Goal: Information Seeking & Learning: Compare options

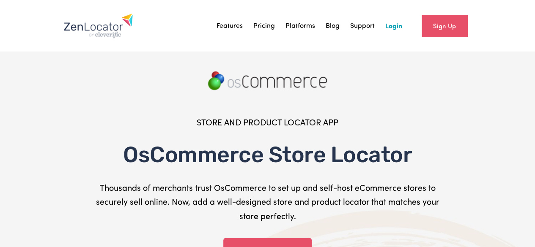
click at [98, 31] on img at bounding box center [98, 25] width 70 height 25
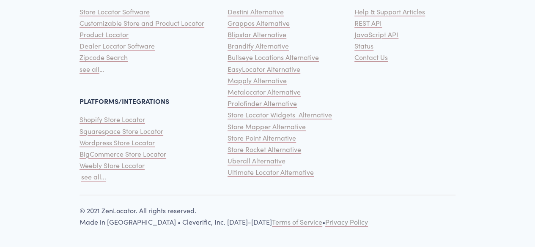
scroll to position [2183, 0]
click at [240, 148] on span "Store Rocket Alternative" at bounding box center [264, 149] width 74 height 9
click at [244, 158] on span "Uberall Alternativ" at bounding box center [254, 160] width 54 height 9
click at [249, 170] on span "Ultimate Locator Alternative" at bounding box center [270, 172] width 86 height 9
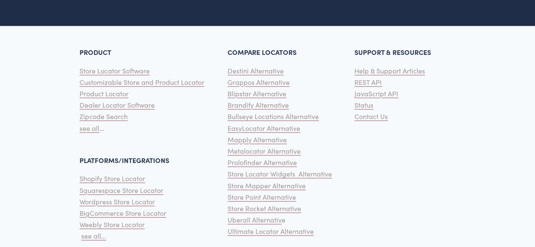
scroll to position [2099, 0]
click at [263, 75] on span "Destini Alternative" at bounding box center [255, 70] width 56 height 9
click at [262, 87] on span "Grappos Alternative" at bounding box center [258, 82] width 62 height 9
click at [259, 98] on span "Blipstar Alternative" at bounding box center [256, 93] width 59 height 9
click at [260, 109] on span "Brandify Alternative" at bounding box center [257, 105] width 61 height 9
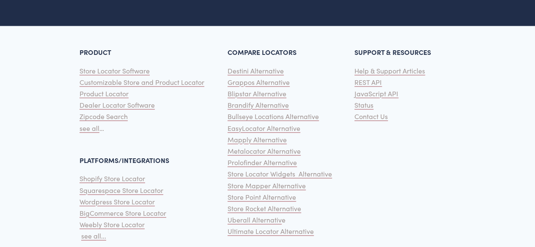
click at [267, 121] on span "Bullseye Locations Alternative" at bounding box center [272, 116] width 91 height 9
click at [268, 133] on span "EasyLocator Alternative" at bounding box center [263, 128] width 73 height 9
click at [266, 144] on span "Mapply Alternative" at bounding box center [256, 139] width 59 height 9
click at [268, 156] on span "Metalocator Alternative" at bounding box center [263, 151] width 73 height 9
click at [265, 167] on span "Prolofinder Alternative" at bounding box center [261, 162] width 69 height 9
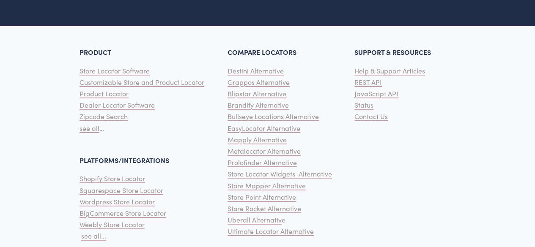
click at [286, 178] on span "Store Locator Widgets Alternative" at bounding box center [279, 174] width 104 height 9
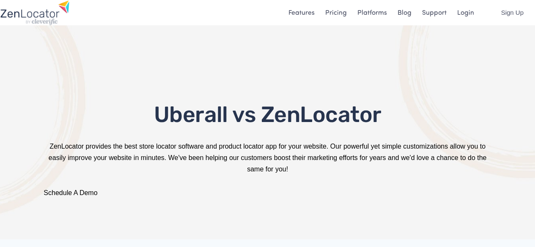
click at [193, 116] on span "Uberall vs ZenLocator" at bounding box center [266, 114] width 227 height 26
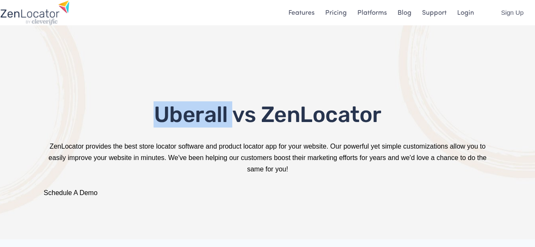
click at [193, 116] on span "Uberall vs ZenLocator" at bounding box center [266, 114] width 227 height 26
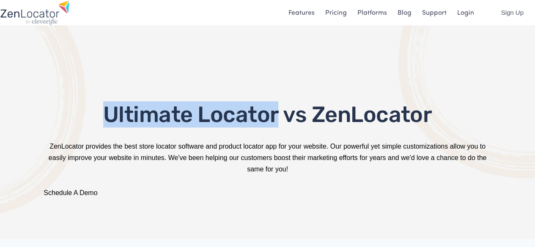
drag, startPoint x: 106, startPoint y: 113, endPoint x: 276, endPoint y: 119, distance: 170.5
click at [276, 119] on span "Ultimate Locator vs ZenLocator" at bounding box center [267, 114] width 328 height 26
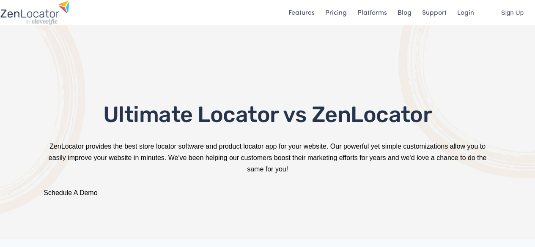
click at [333, 120] on span "Ultimate Locator vs ZenLocator" at bounding box center [267, 114] width 328 height 26
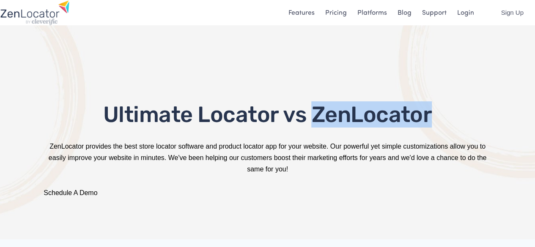
click at [333, 120] on span "Ultimate Locator vs ZenLocator" at bounding box center [267, 114] width 328 height 26
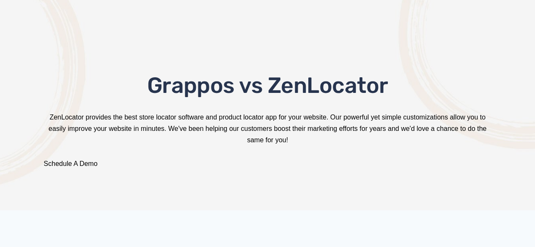
scroll to position [42, 0]
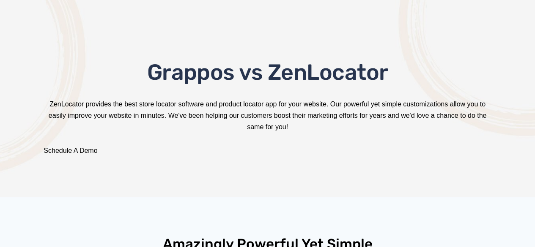
click at [189, 82] on span "Grappos vs ZenLocator" at bounding box center [267, 72] width 241 height 26
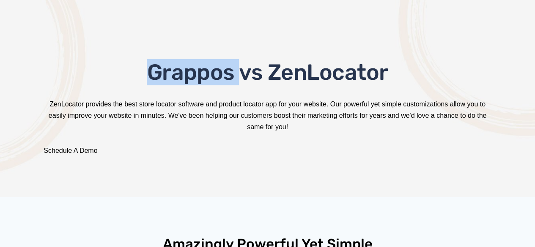
click at [189, 82] on span "Grappos vs ZenLocator" at bounding box center [267, 72] width 241 height 26
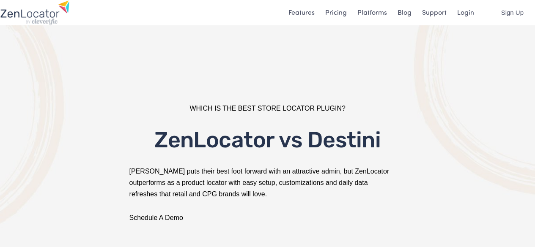
click at [342, 142] on span "ZenLocator vs Destini" at bounding box center [267, 140] width 226 height 26
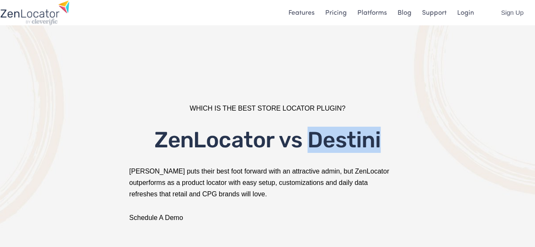
click at [342, 142] on span "ZenLocator vs Destini" at bounding box center [267, 140] width 226 height 26
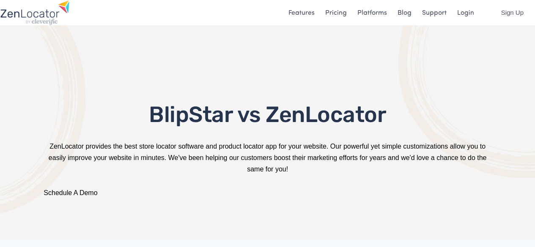
click at [203, 115] on span "BlipStar vs ZenLocator" at bounding box center [267, 114] width 237 height 26
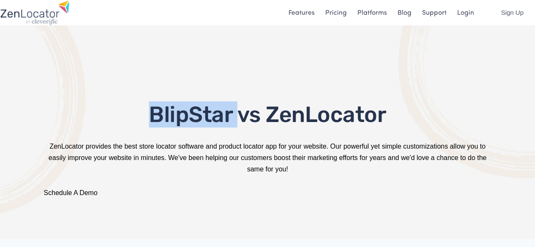
click at [203, 115] on span "BlipStar vs ZenLocator" at bounding box center [267, 114] width 237 height 26
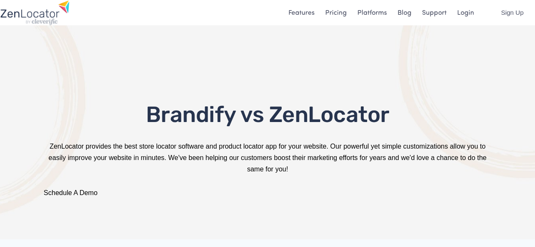
click at [172, 112] on span "Brandify vs ZenLocator" at bounding box center [268, 114] width 244 height 26
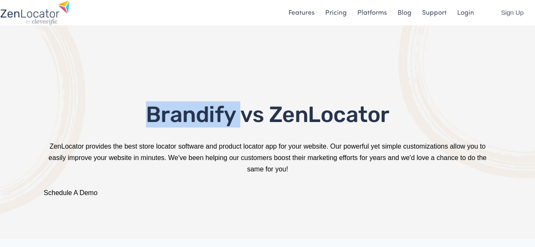
click at [172, 112] on span "Brandify vs ZenLocator" at bounding box center [268, 114] width 244 height 26
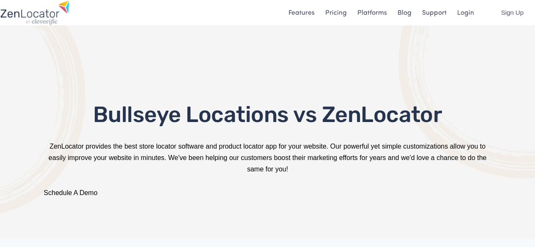
scroll to position [85, 0]
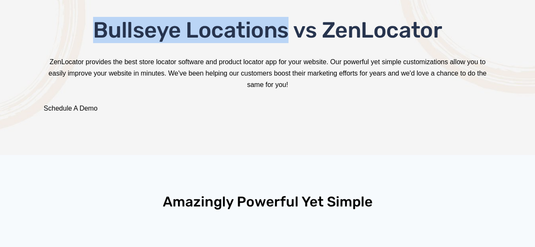
drag, startPoint x: 96, startPoint y: 30, endPoint x: 287, endPoint y: 34, distance: 191.6
click at [287, 34] on span "Bullseye Locations vs ZenLocator" at bounding box center [267, 30] width 349 height 26
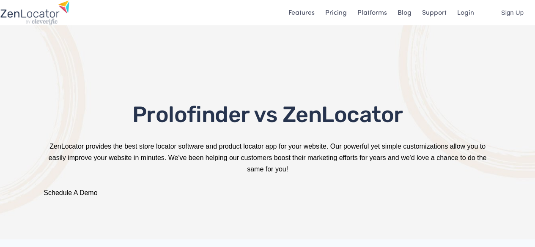
click at [203, 112] on span "Prolofinder vs ZenLocator" at bounding box center [267, 114] width 271 height 26
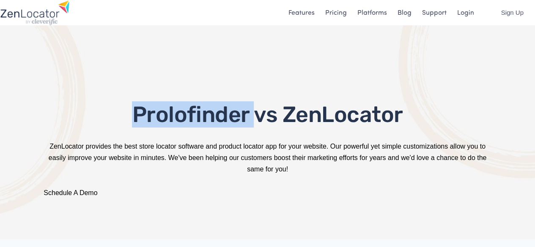
click at [203, 112] on span "Prolofinder vs ZenLocator" at bounding box center [267, 114] width 271 height 26
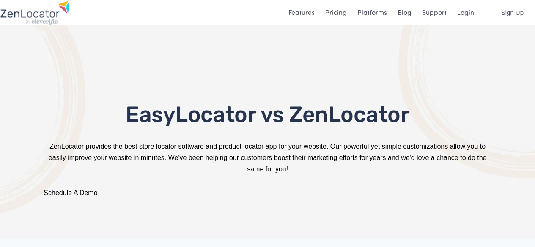
click at [193, 115] on span "EasyLocator vs ZenLocator" at bounding box center [268, 114] width 284 height 26
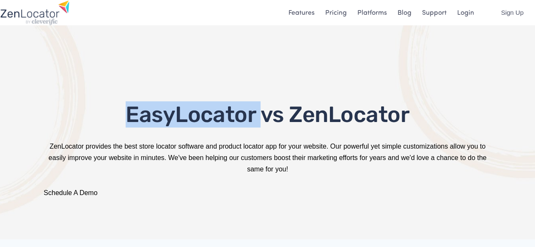
click at [193, 115] on span "EasyLocator vs ZenLocator" at bounding box center [268, 114] width 284 height 26
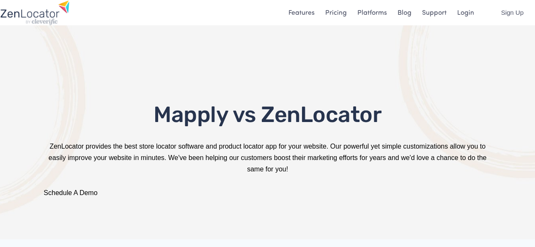
click at [194, 112] on span "Mapply vs ZenLocator" at bounding box center [267, 114] width 228 height 26
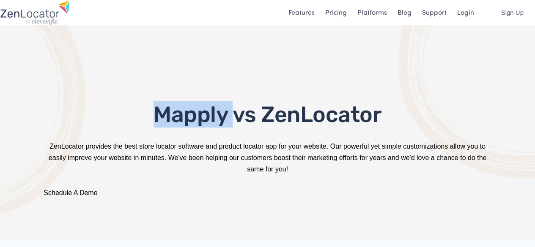
click at [194, 112] on span "Mapply vs ZenLocator" at bounding box center [267, 114] width 228 height 26
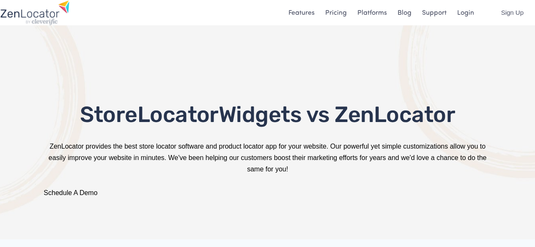
click at [168, 113] on span "StoreLocatorWidgets vs ZenLocator" at bounding box center [267, 114] width 375 height 26
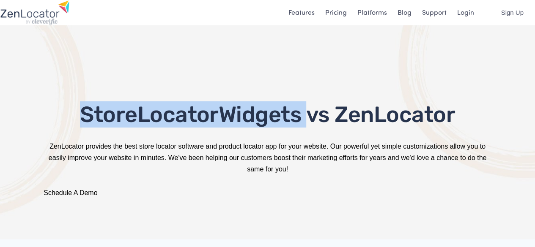
click at [168, 113] on span "StoreLocatorWidgets vs ZenLocator" at bounding box center [267, 114] width 375 height 26
click at [209, 80] on div "StoreLocatorWidgets vs ZenLocator ZenLocator provides the best store locator so…" at bounding box center [267, 154] width 535 height 172
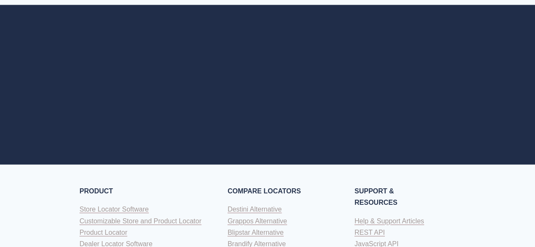
scroll to position [1395, 0]
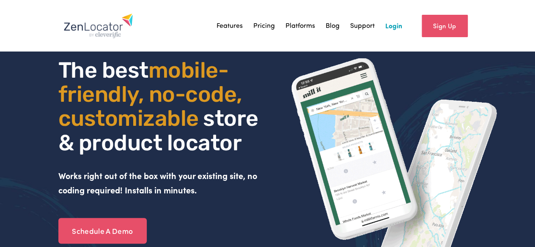
click at [242, 134] on h1 "The best mobile- friendly, no-code, customizable store & product locator" at bounding box center [161, 106] width 207 height 97
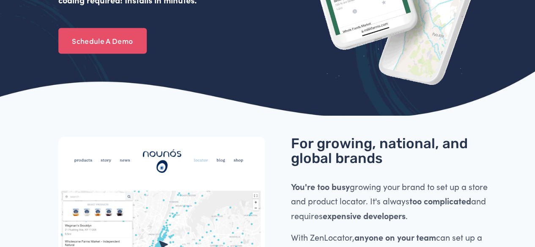
scroll to position [296, 0]
